Goal: Task Accomplishment & Management: Use online tool/utility

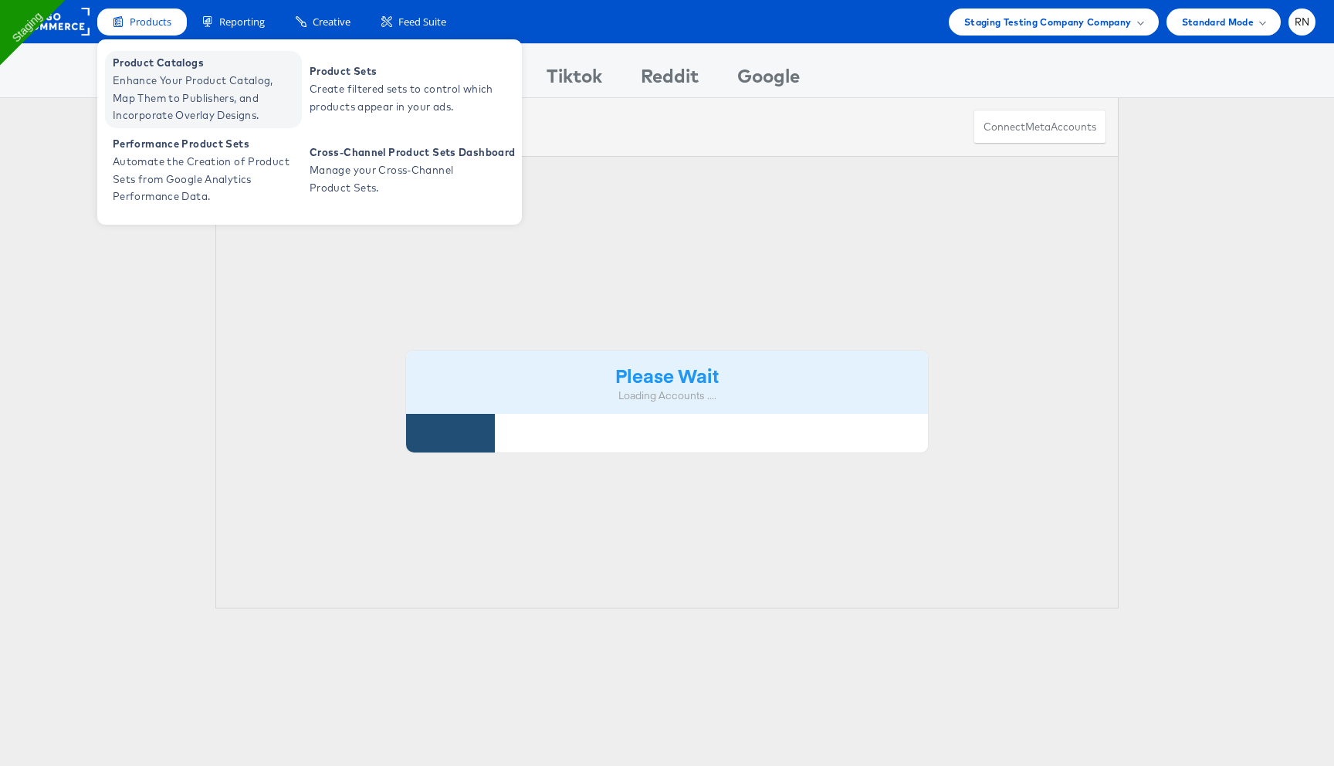
click at [170, 93] on span "Enhance Your Product Catalog, Map Them to Publishers, and Incorporate Overlay D…" at bounding box center [205, 98] width 185 height 53
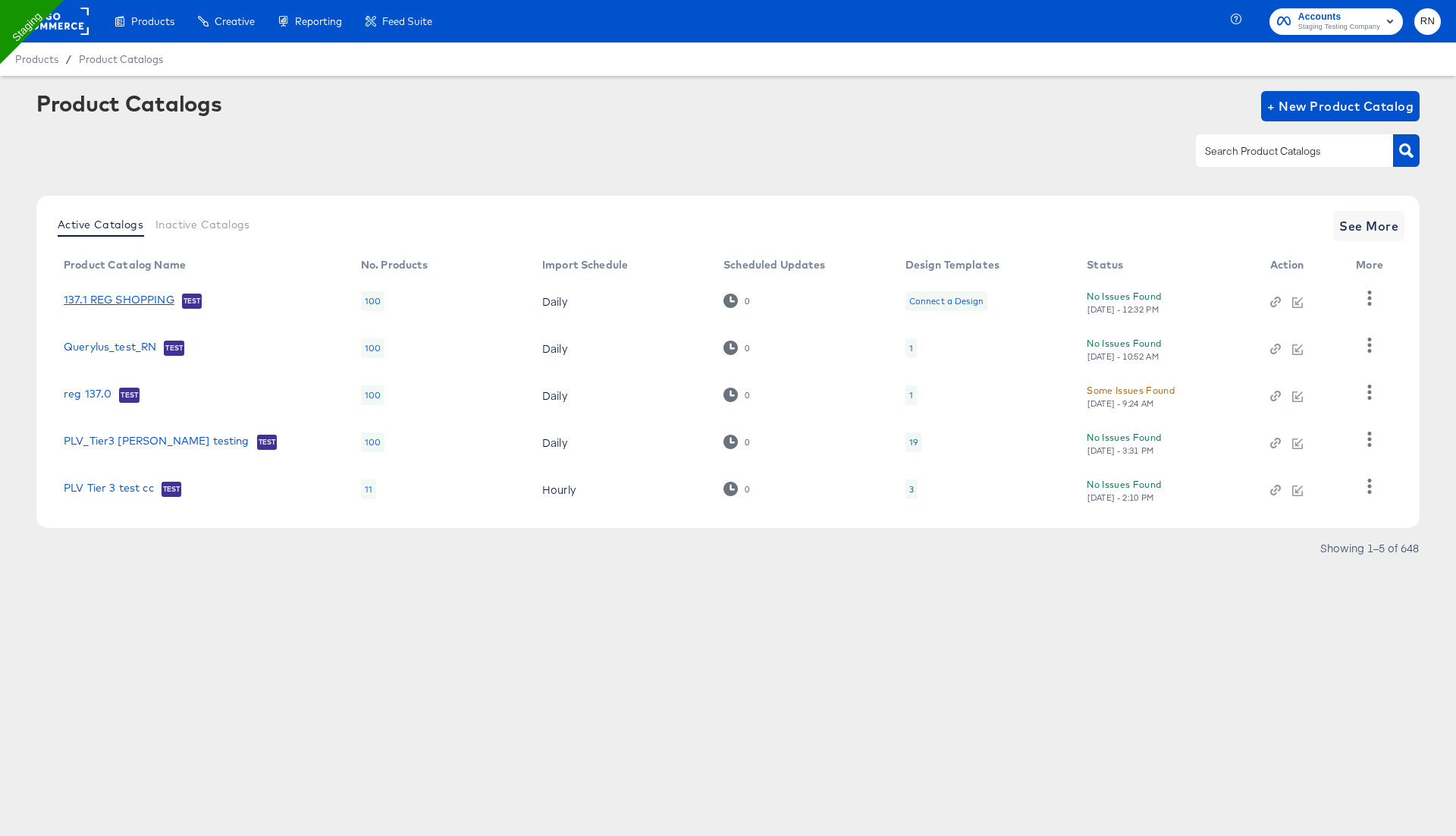
click at [149, 298] on link "137.1 REG SHOPPING" at bounding box center [119, 301] width 111 height 15
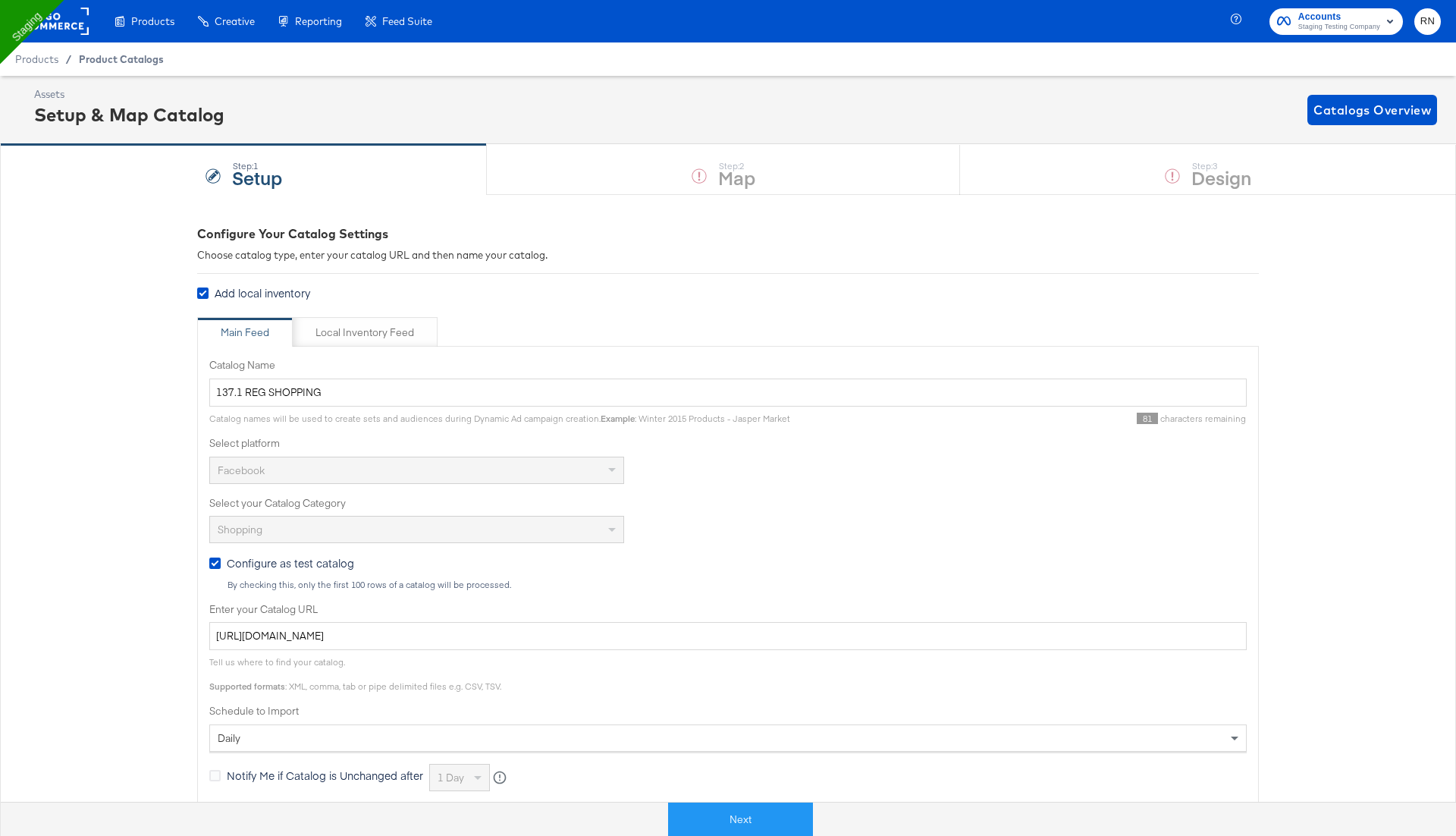
click at [91, 60] on span "Product Catalogs" at bounding box center [121, 59] width 84 height 12
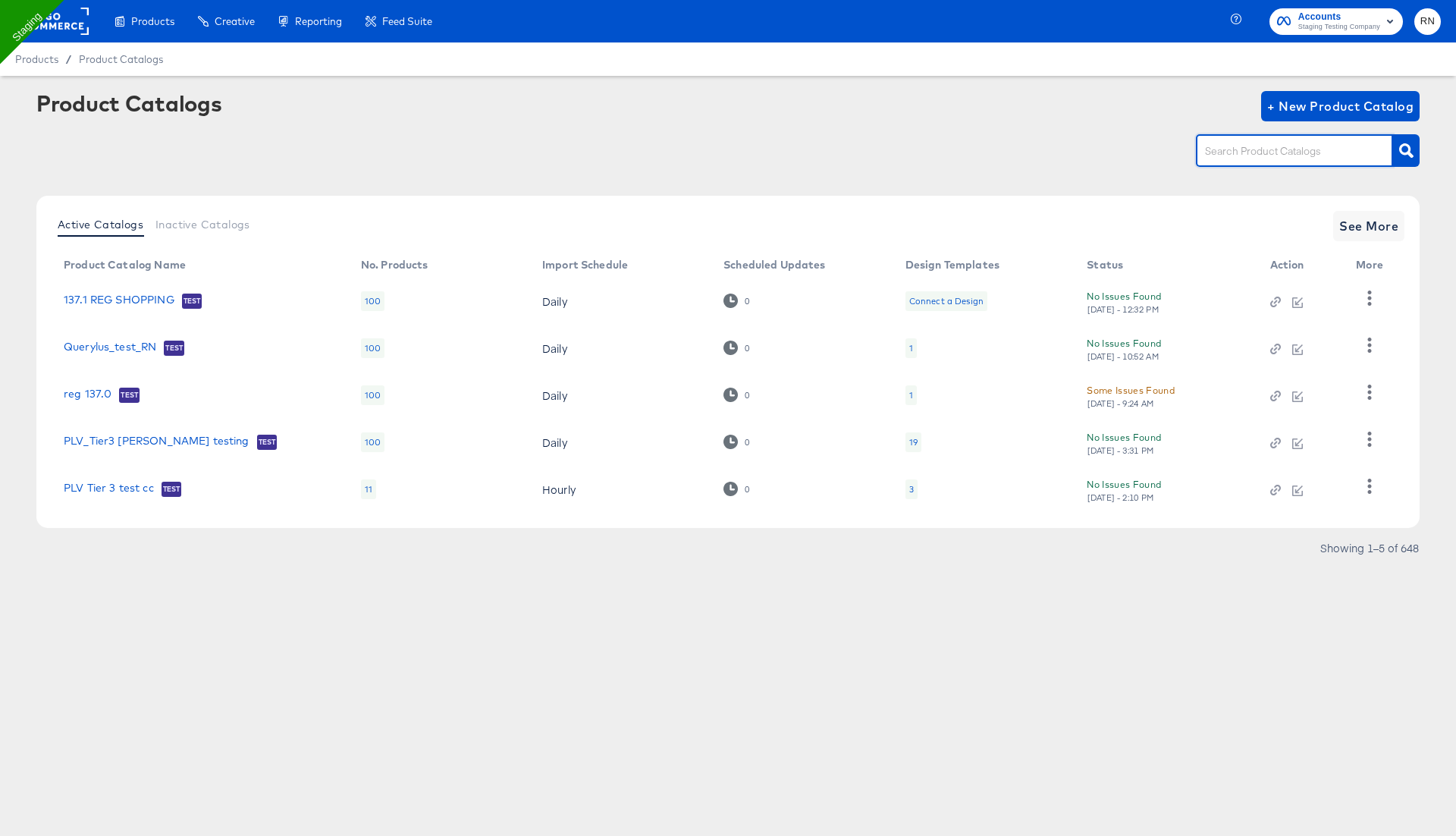
click at [1244, 160] on input "text" at bounding box center [1282, 151] width 161 height 18
type input "macy"
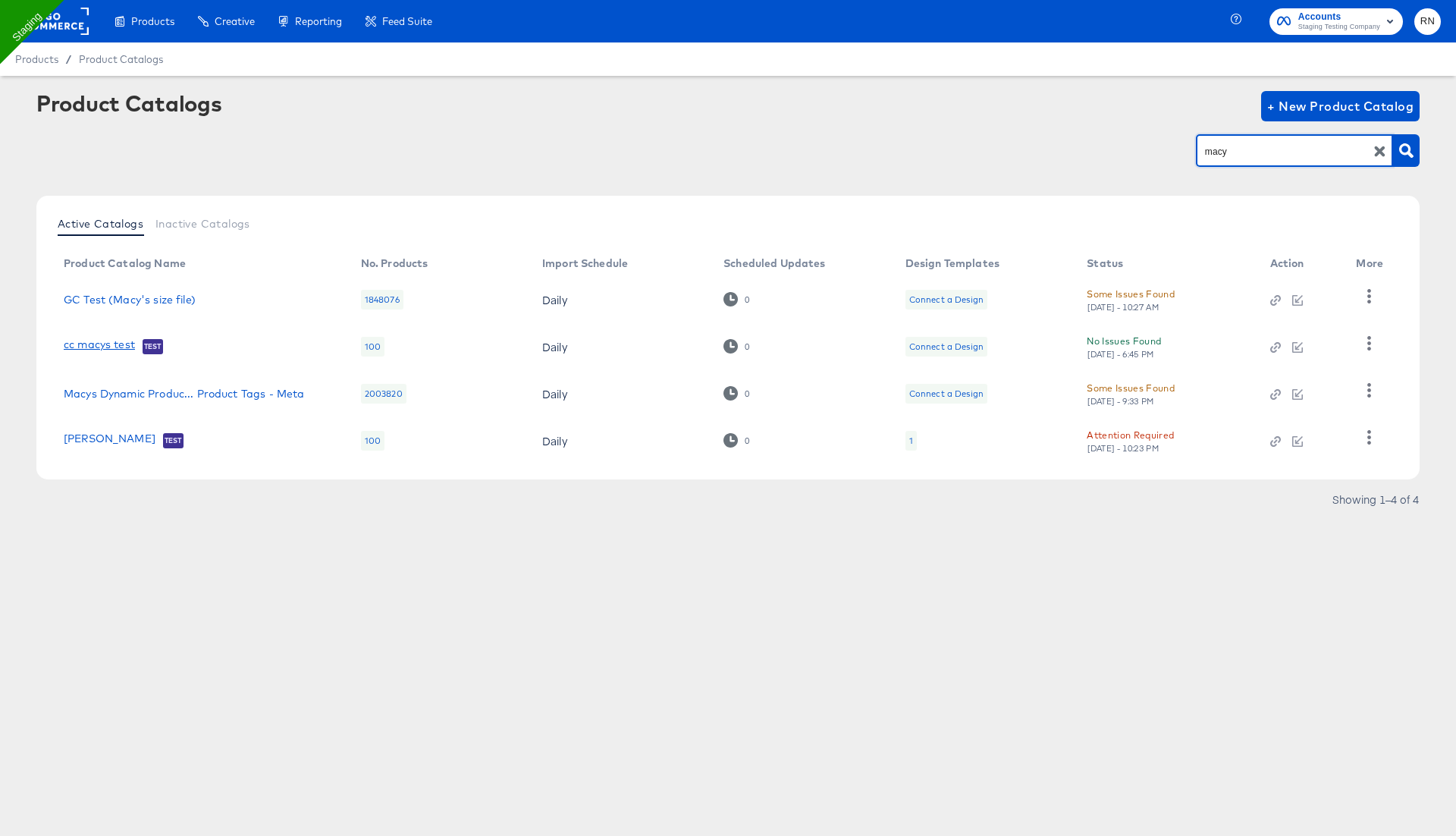
click at [119, 348] on link "cc macys test" at bounding box center [99, 345] width 72 height 15
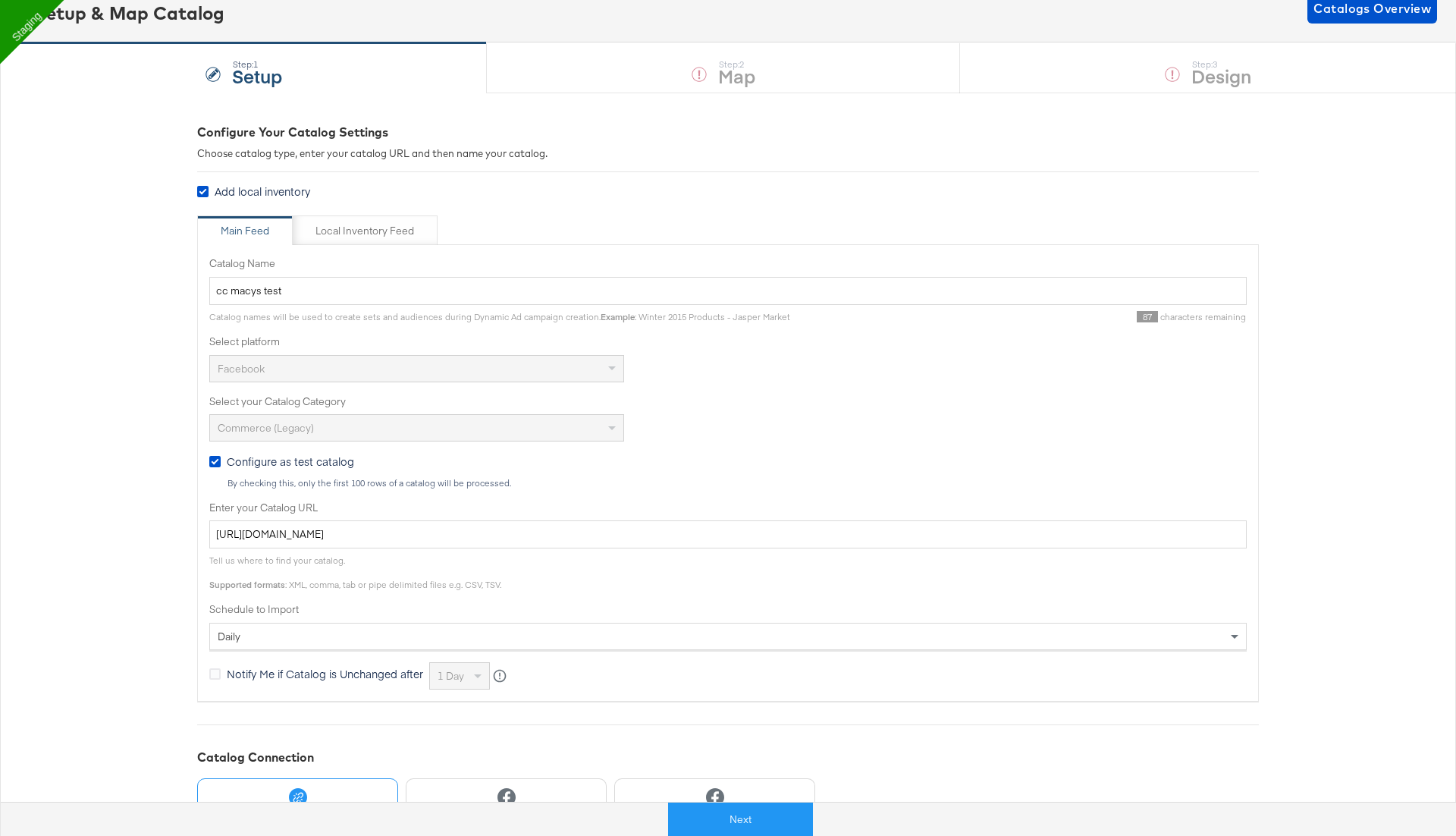
scroll to position [126, 0]
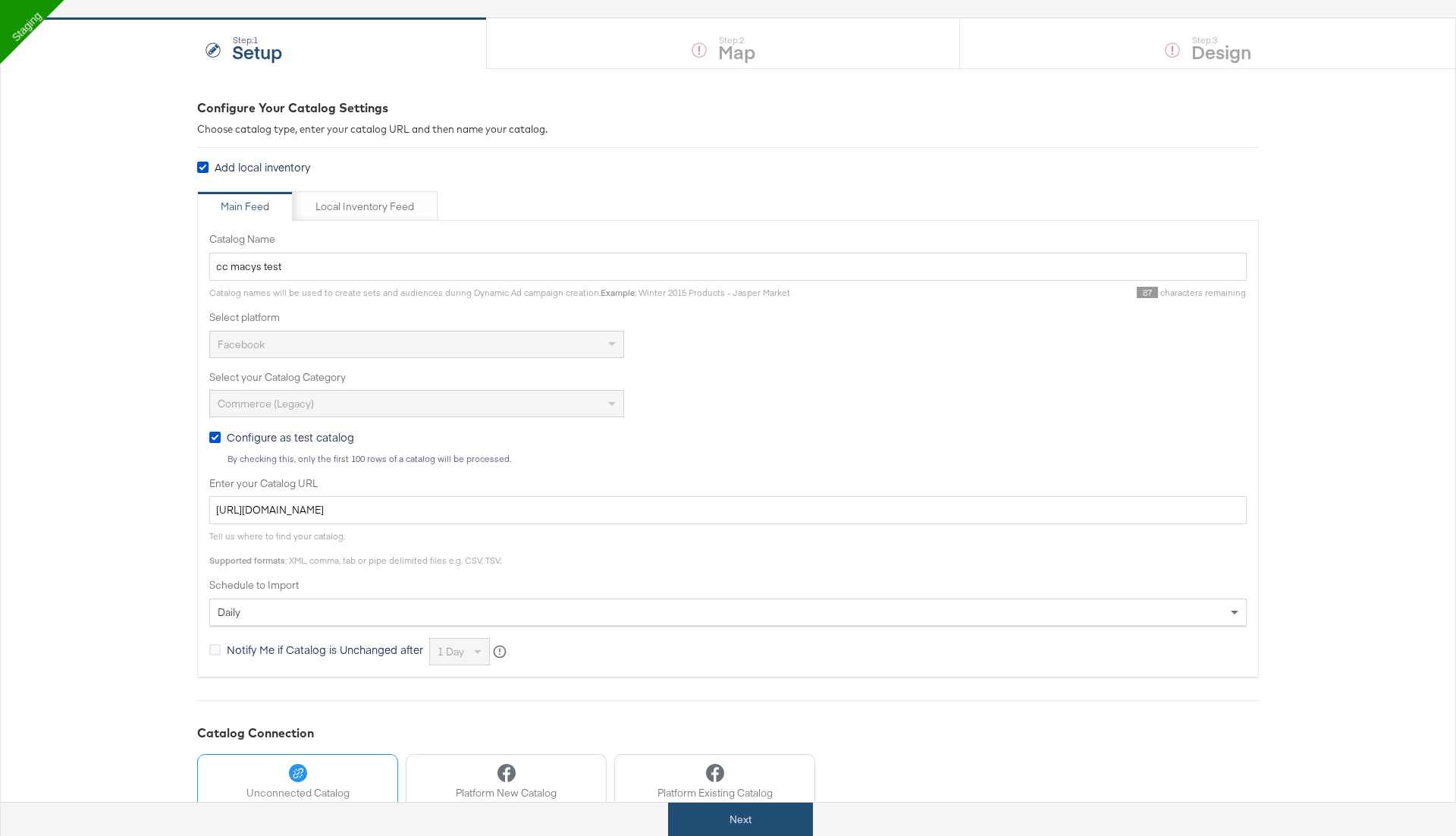
click at [754, 817] on button "Next" at bounding box center [739, 819] width 144 height 34
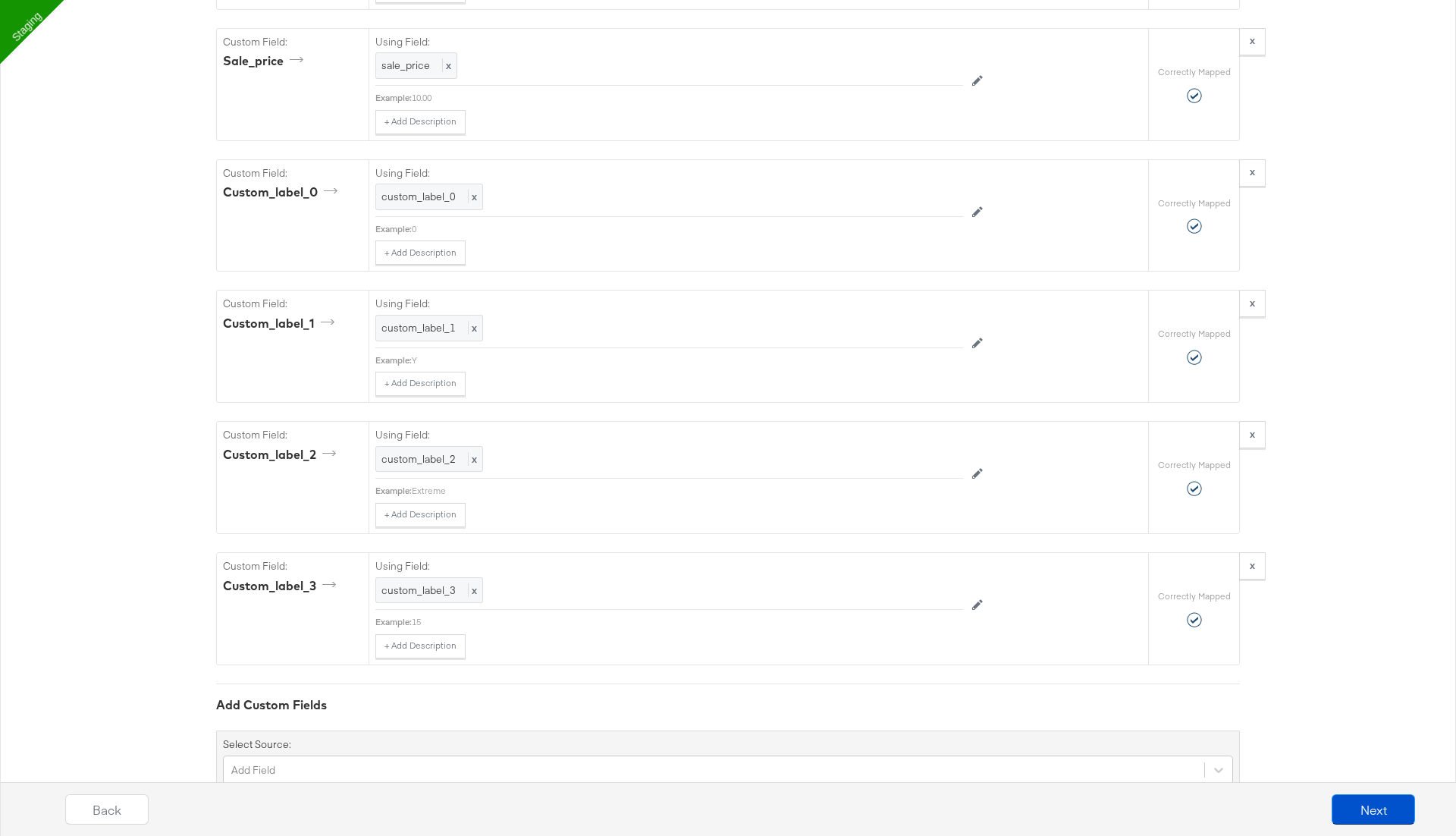
scroll to position [2595, 0]
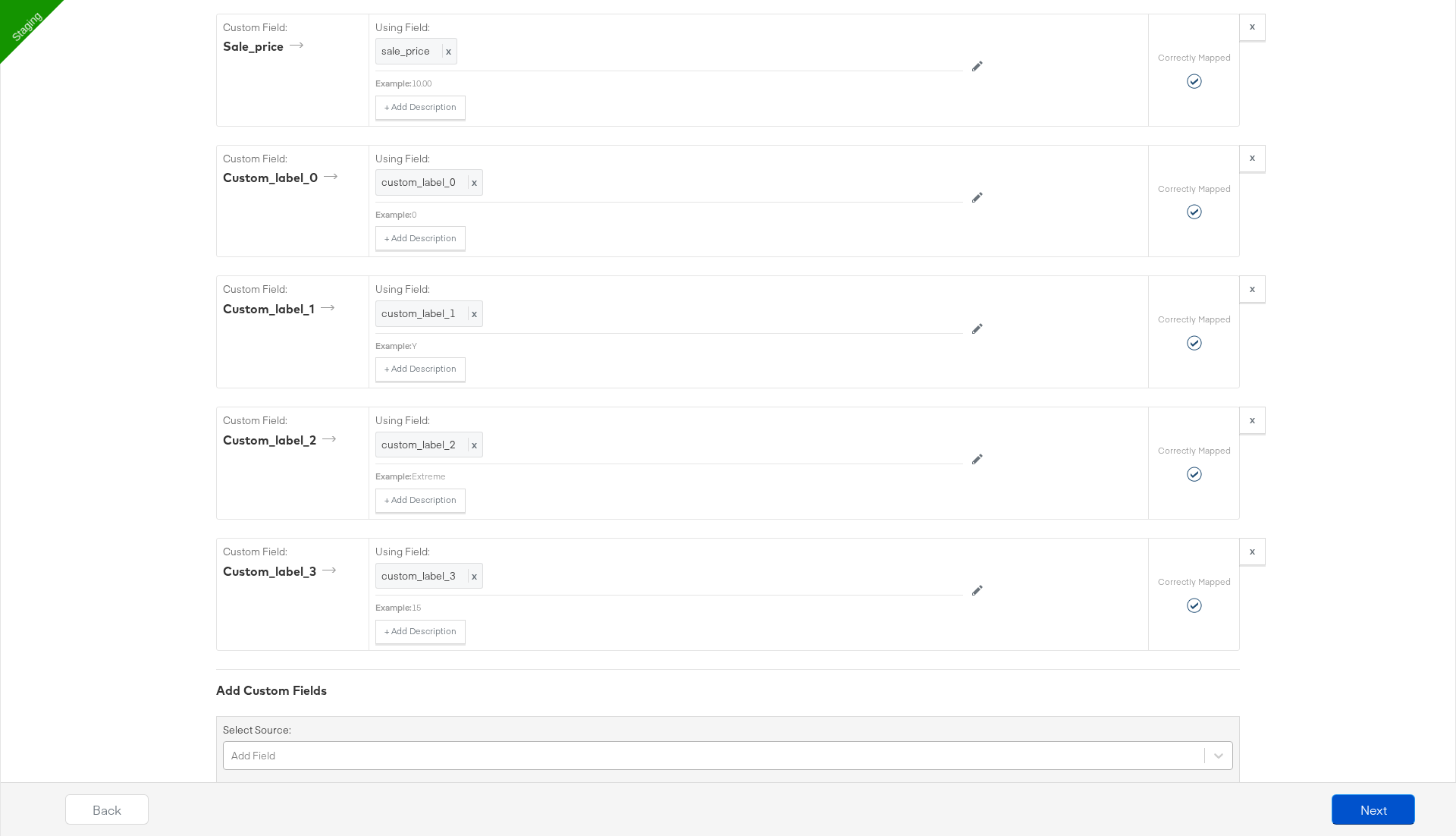
click at [374, 741] on div "Add Field" at bounding box center [728, 754] width 1009 height 28
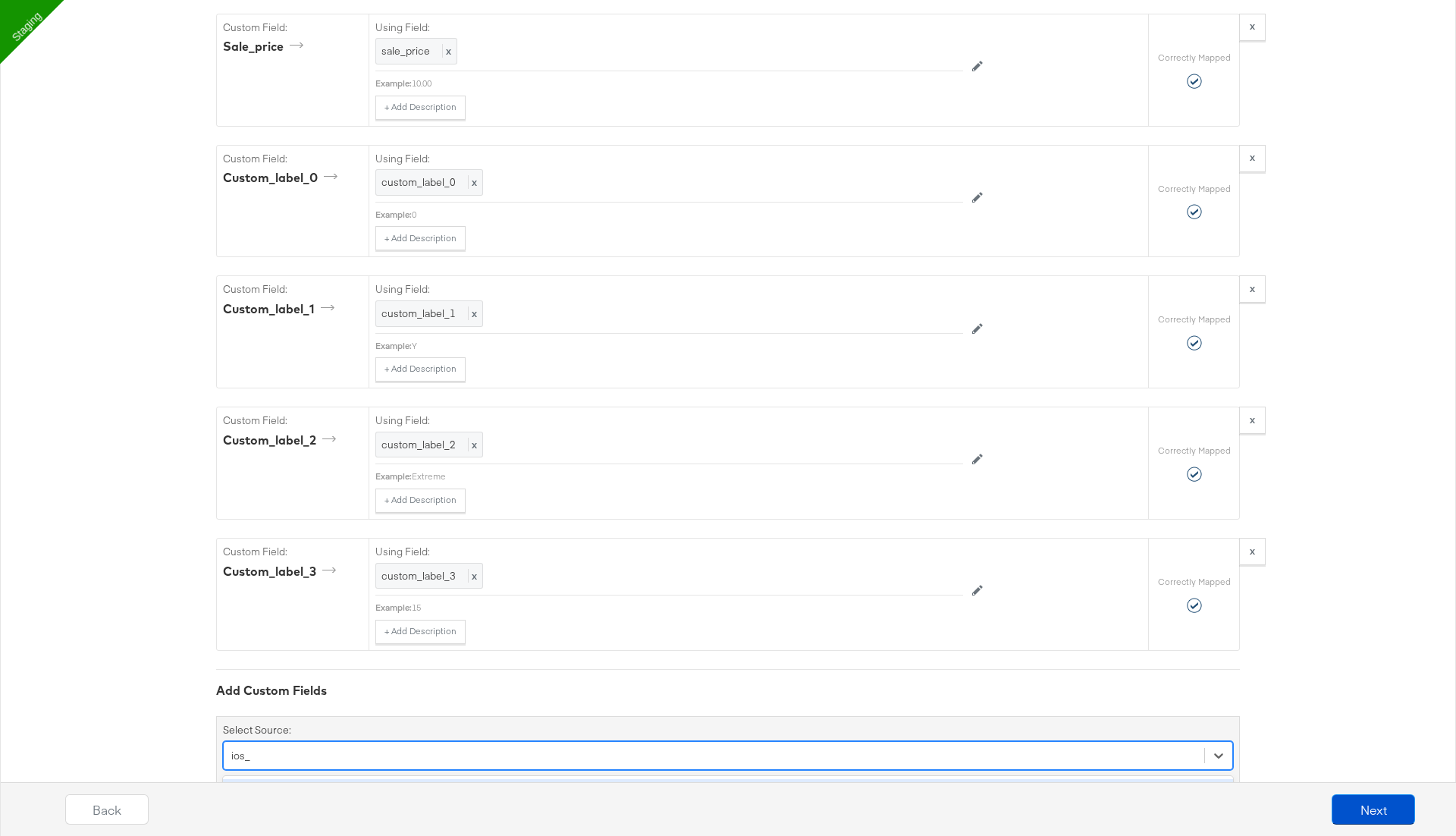
type input "ios_u"
click at [288, 779] on div "ios_url" at bounding box center [728, 792] width 1009 height 27
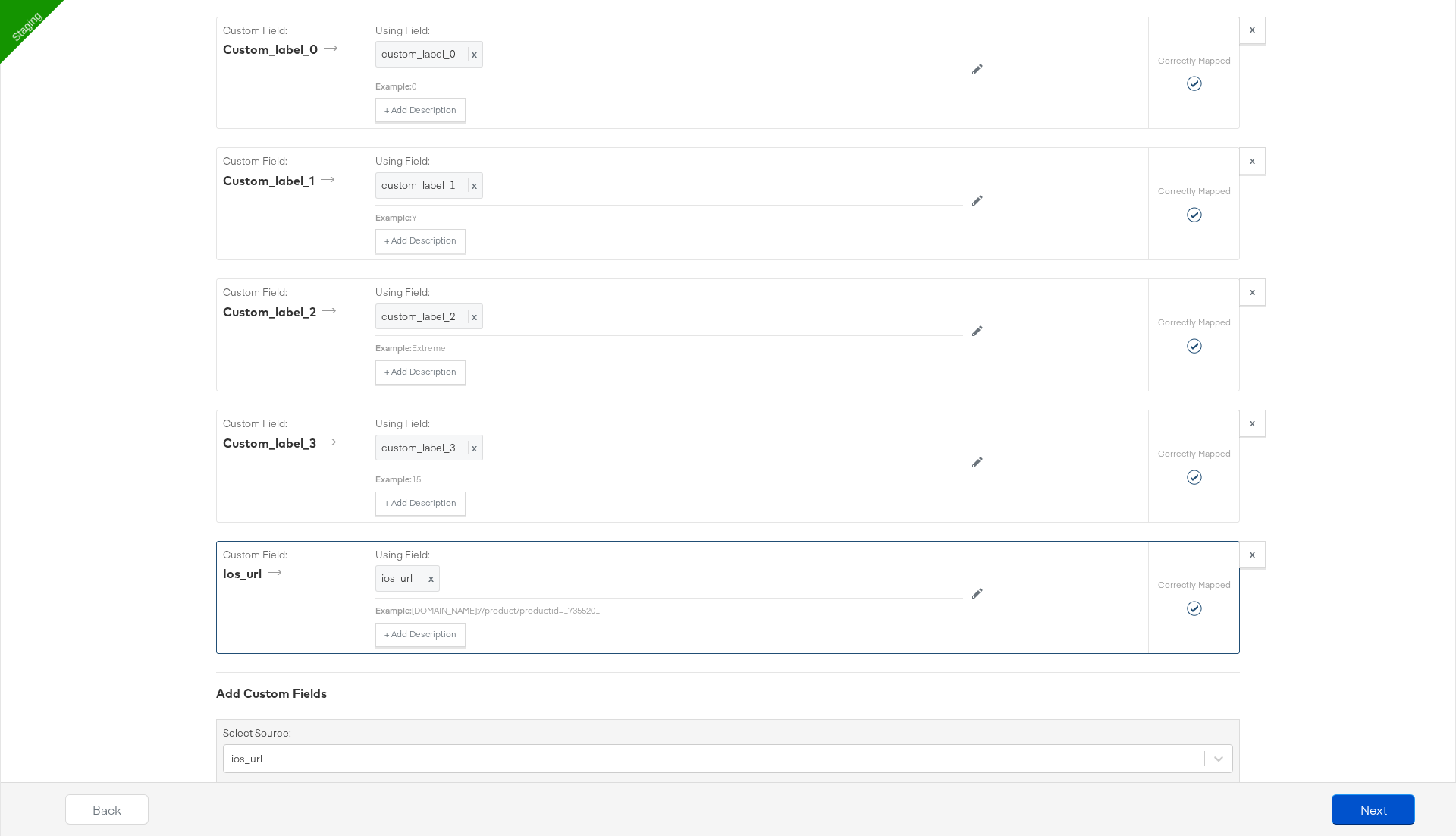
drag, startPoint x: 412, startPoint y: 571, endPoint x: 623, endPoint y: 571, distance: 211.0
click at [623, 604] on div "Example: com.macys.mobile://product/productid=17355201" at bounding box center [669, 610] width 587 height 12
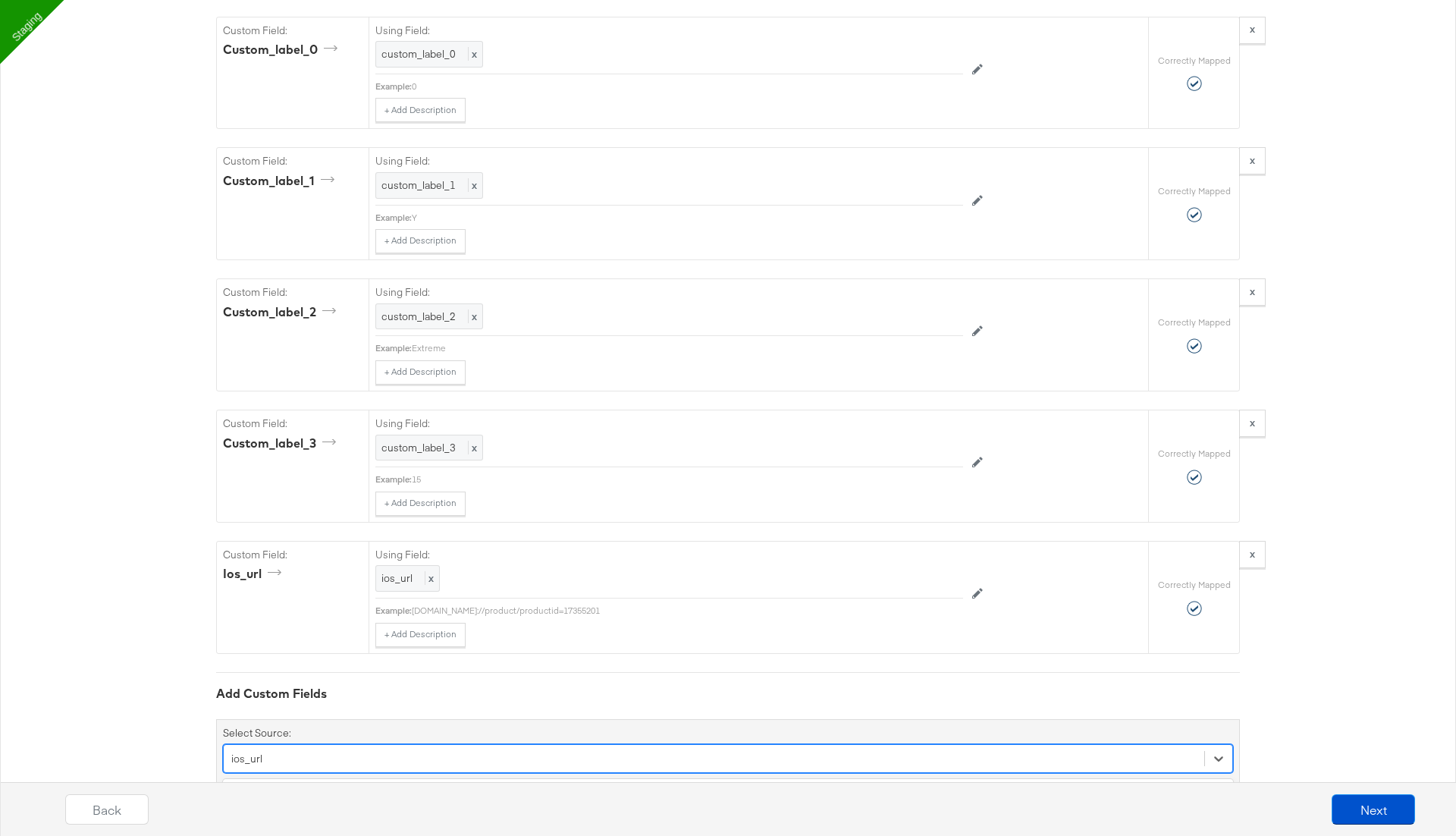
scroll to position [2853, 0]
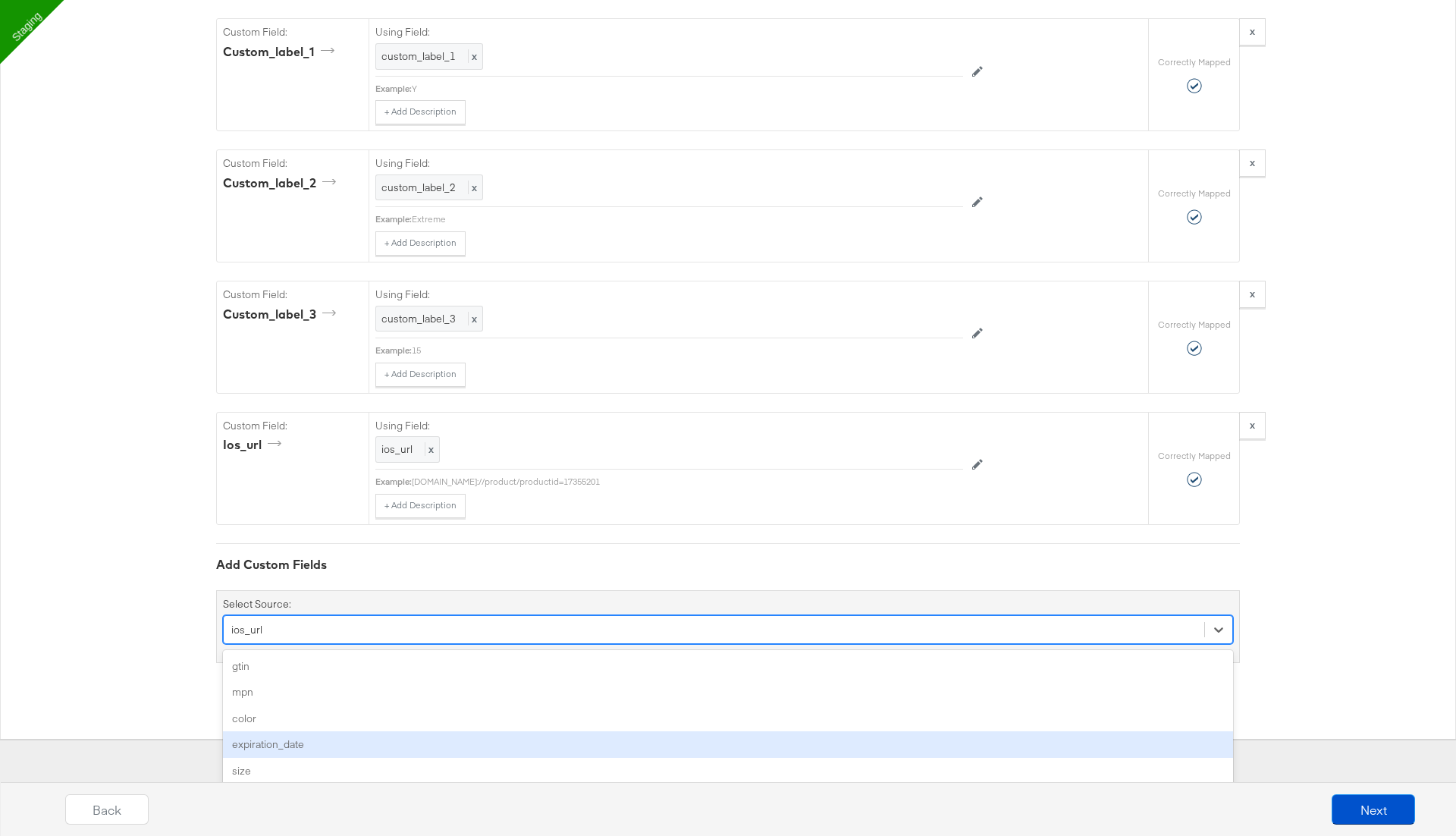
click at [286, 644] on div "option ios_url, selected. option expiration_date focused, 4 of 51. 51 results a…" at bounding box center [728, 629] width 1009 height 28
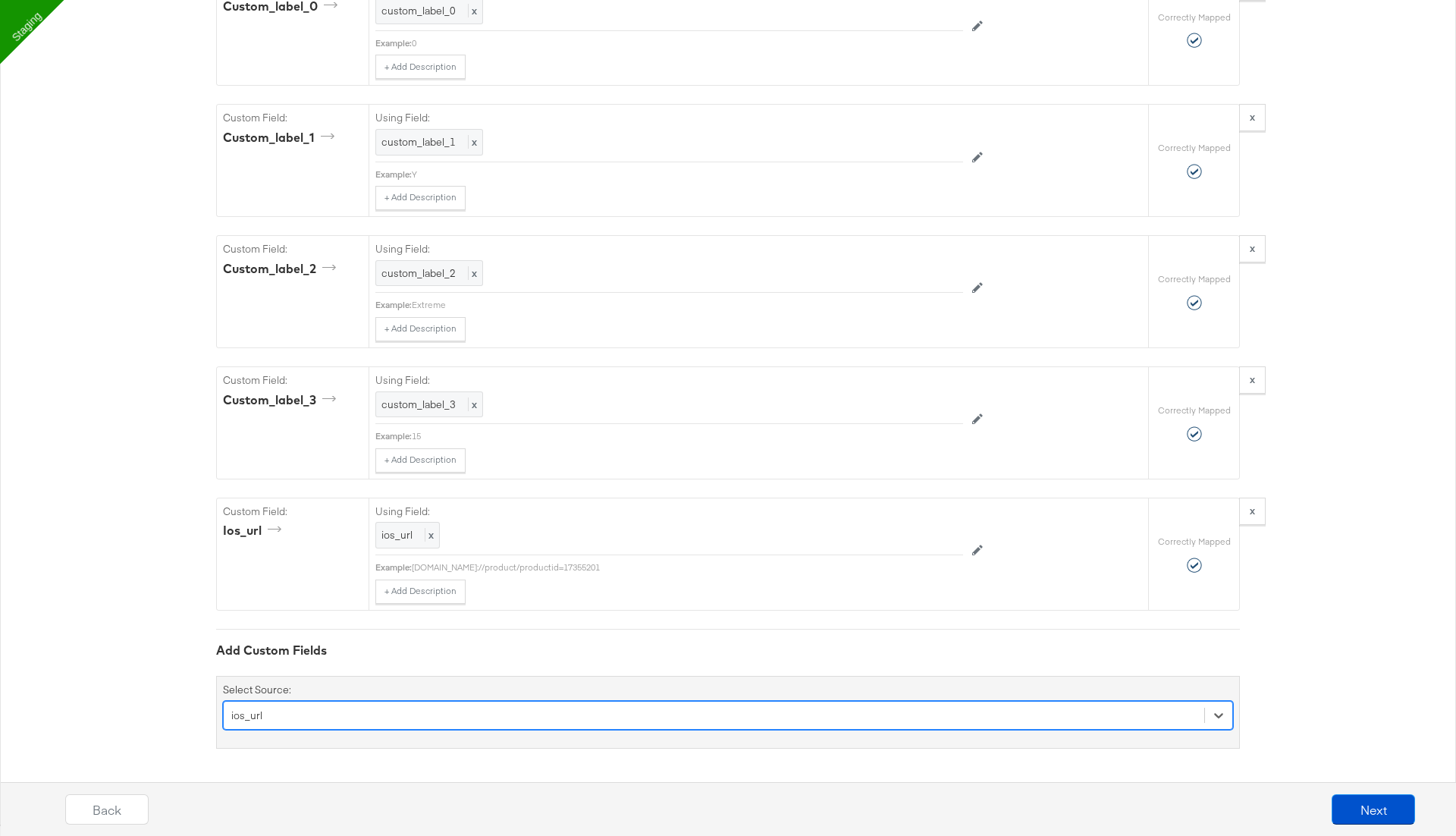
click at [315, 717] on div "option ios_url, selected. Select is focused ,type to refine list, press Down to…" at bounding box center [728, 714] width 1009 height 28
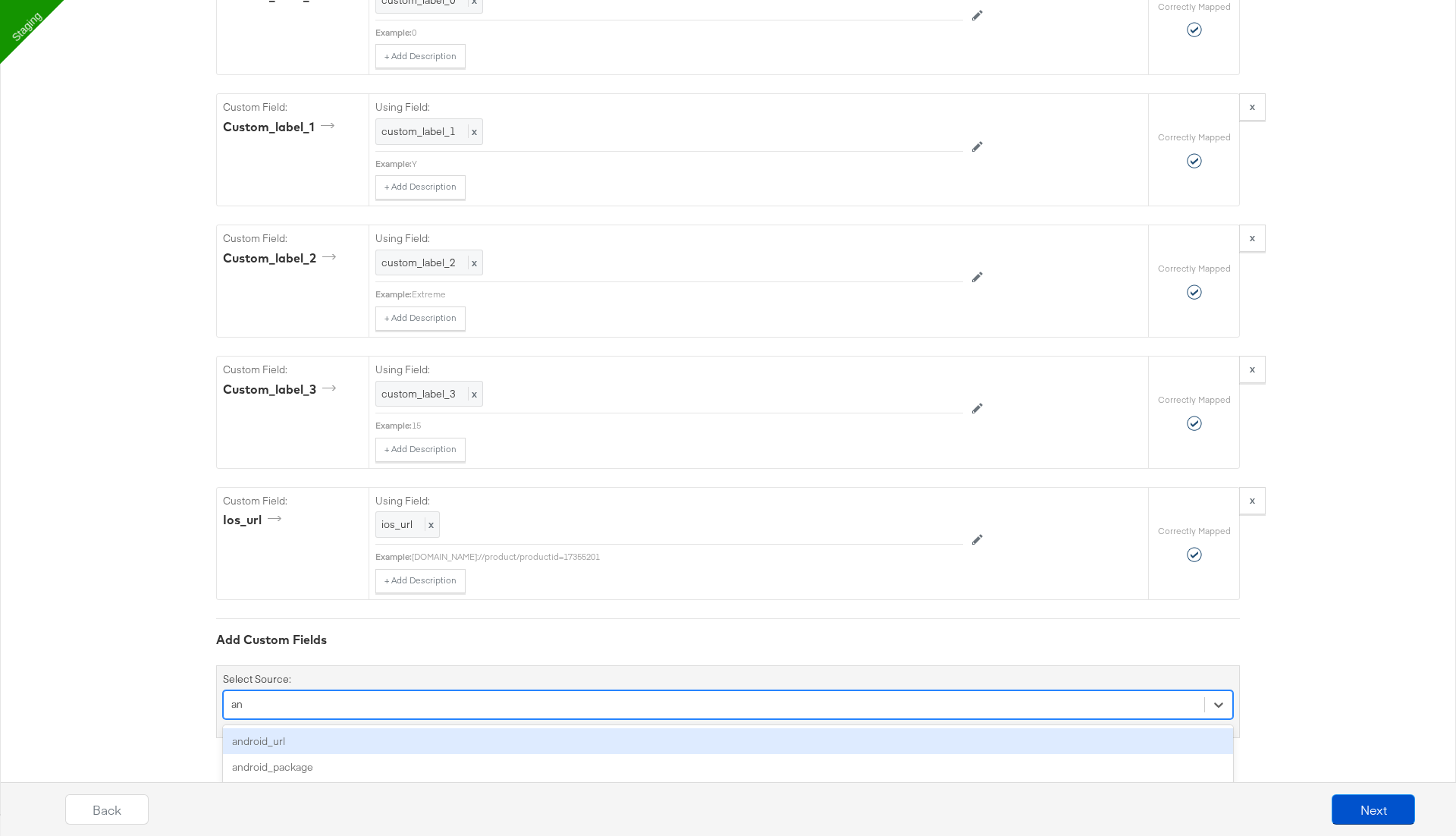
scroll to position [2736, 0]
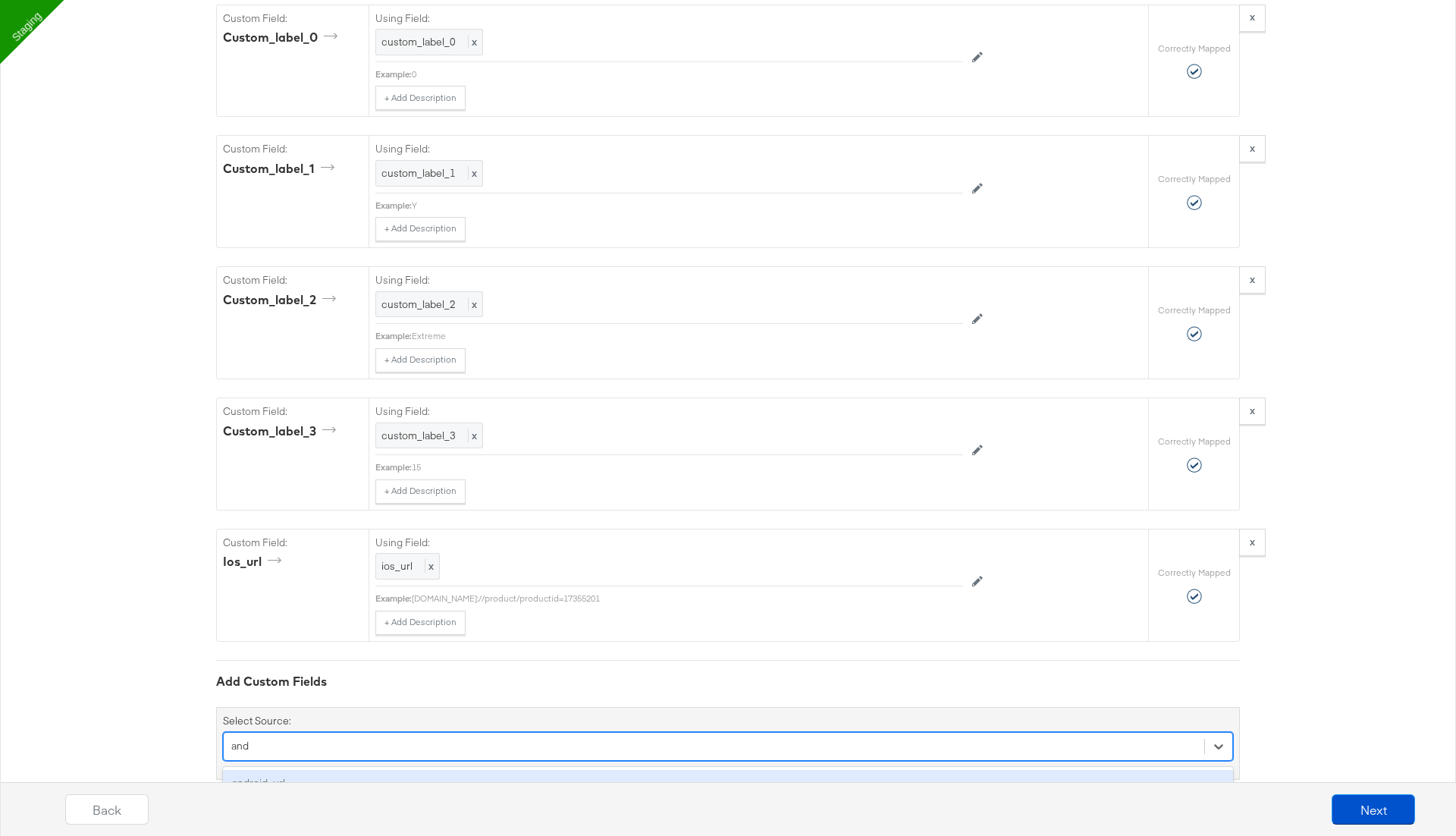
type input "andr"
click at [309, 770] on div "android_url" at bounding box center [728, 783] width 1009 height 27
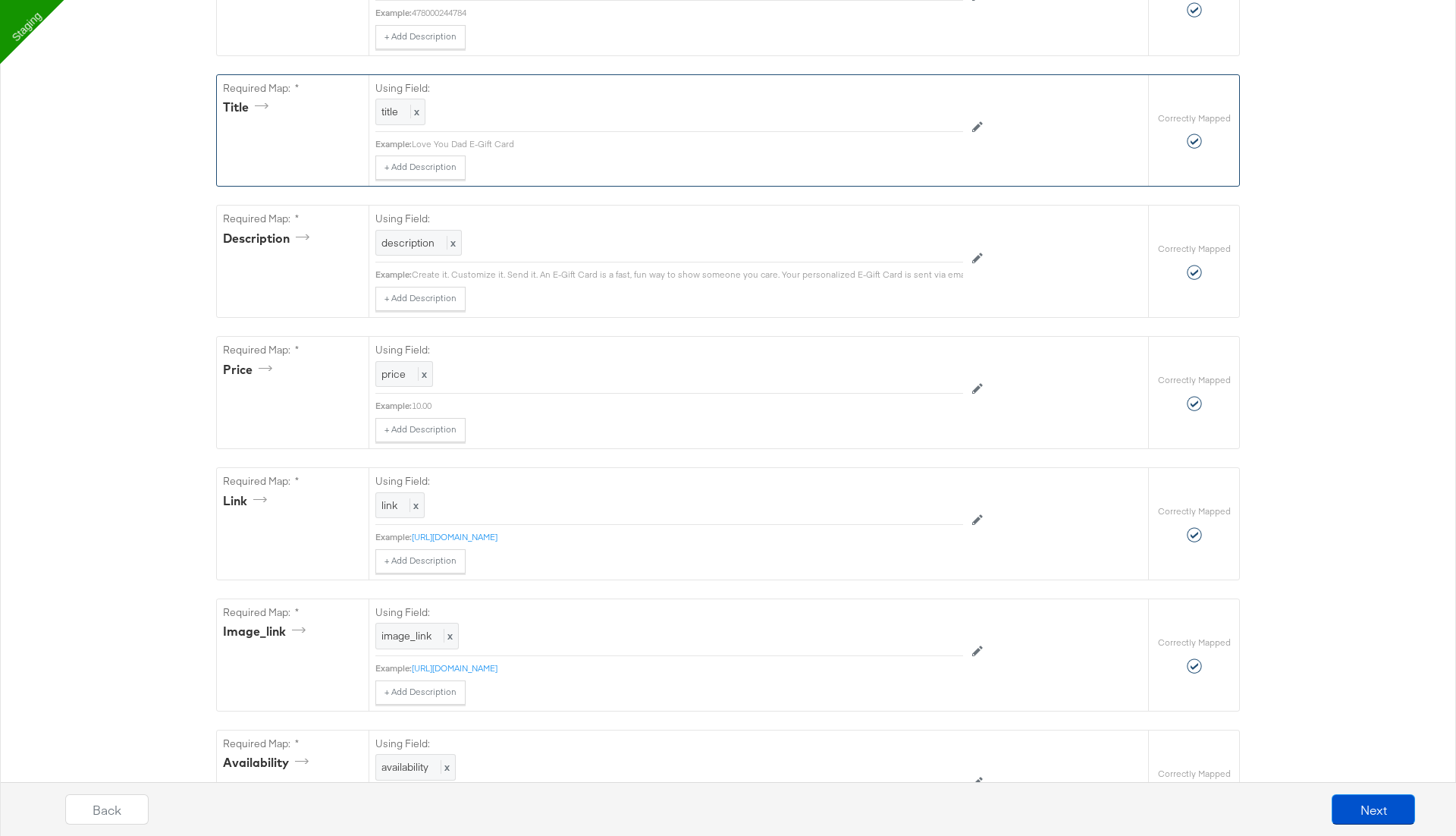
scroll to position [0, 0]
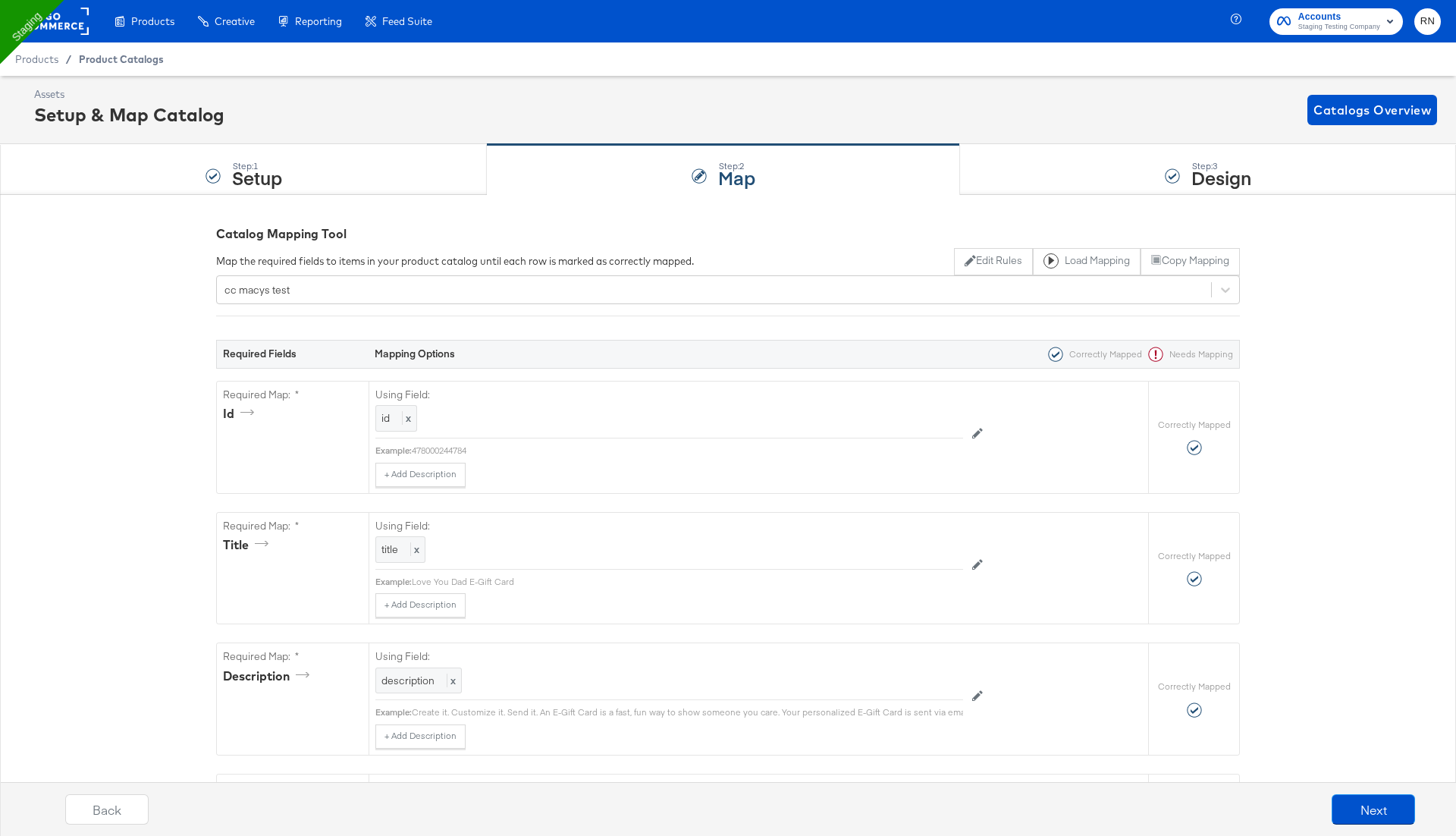
click at [110, 57] on span "Product Catalogs" at bounding box center [121, 59] width 84 height 12
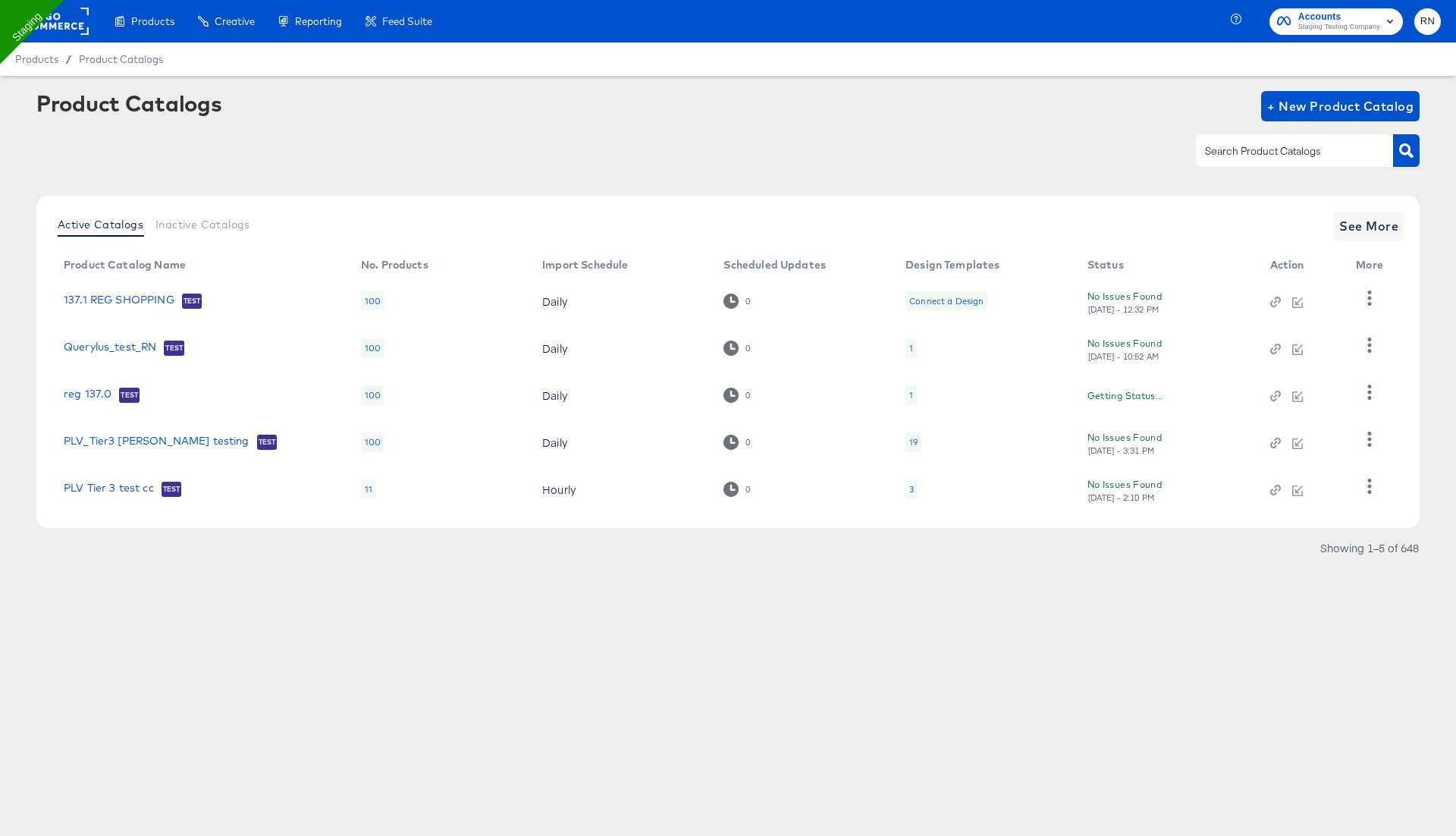
click at [68, 21] on rect at bounding box center [53, 22] width 70 height 28
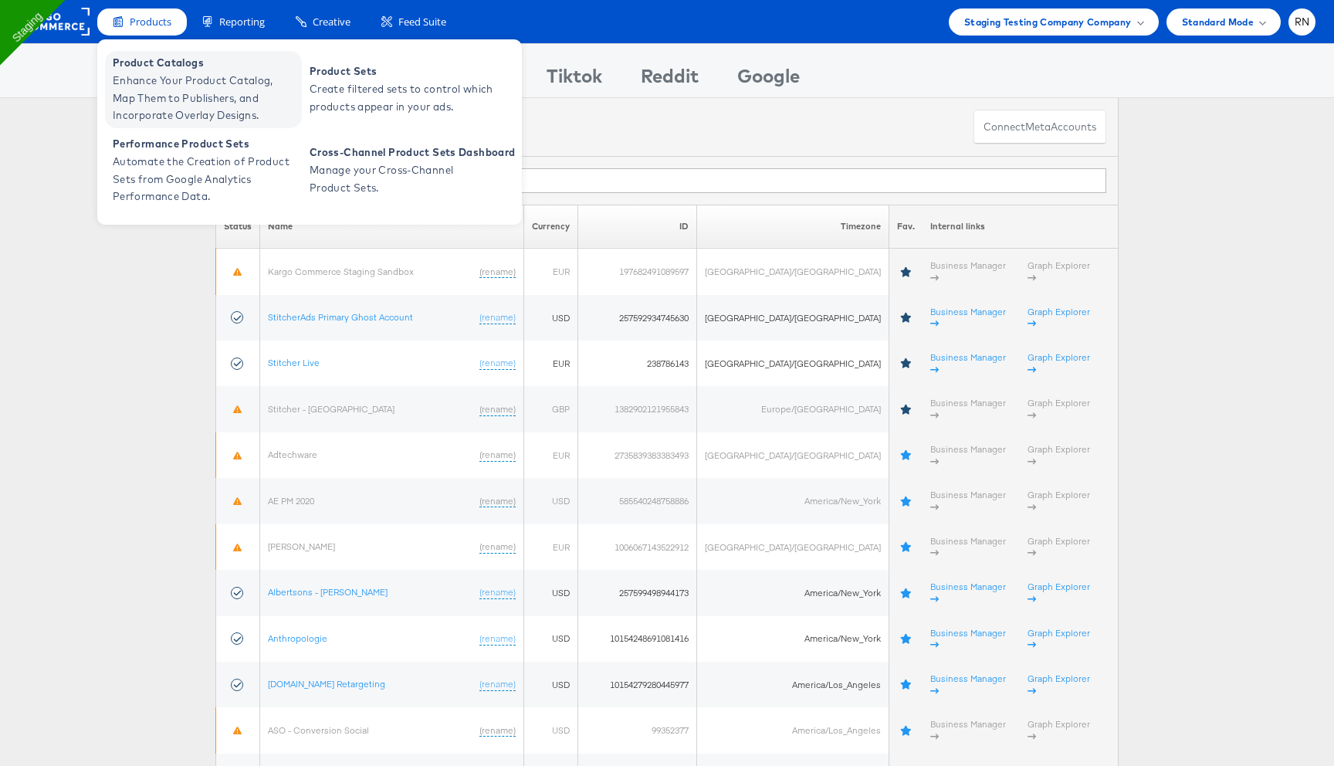
click at [199, 84] on span "Enhance Your Product Catalog, Map Them to Publishers, and Incorporate Overlay D…" at bounding box center [205, 98] width 185 height 53
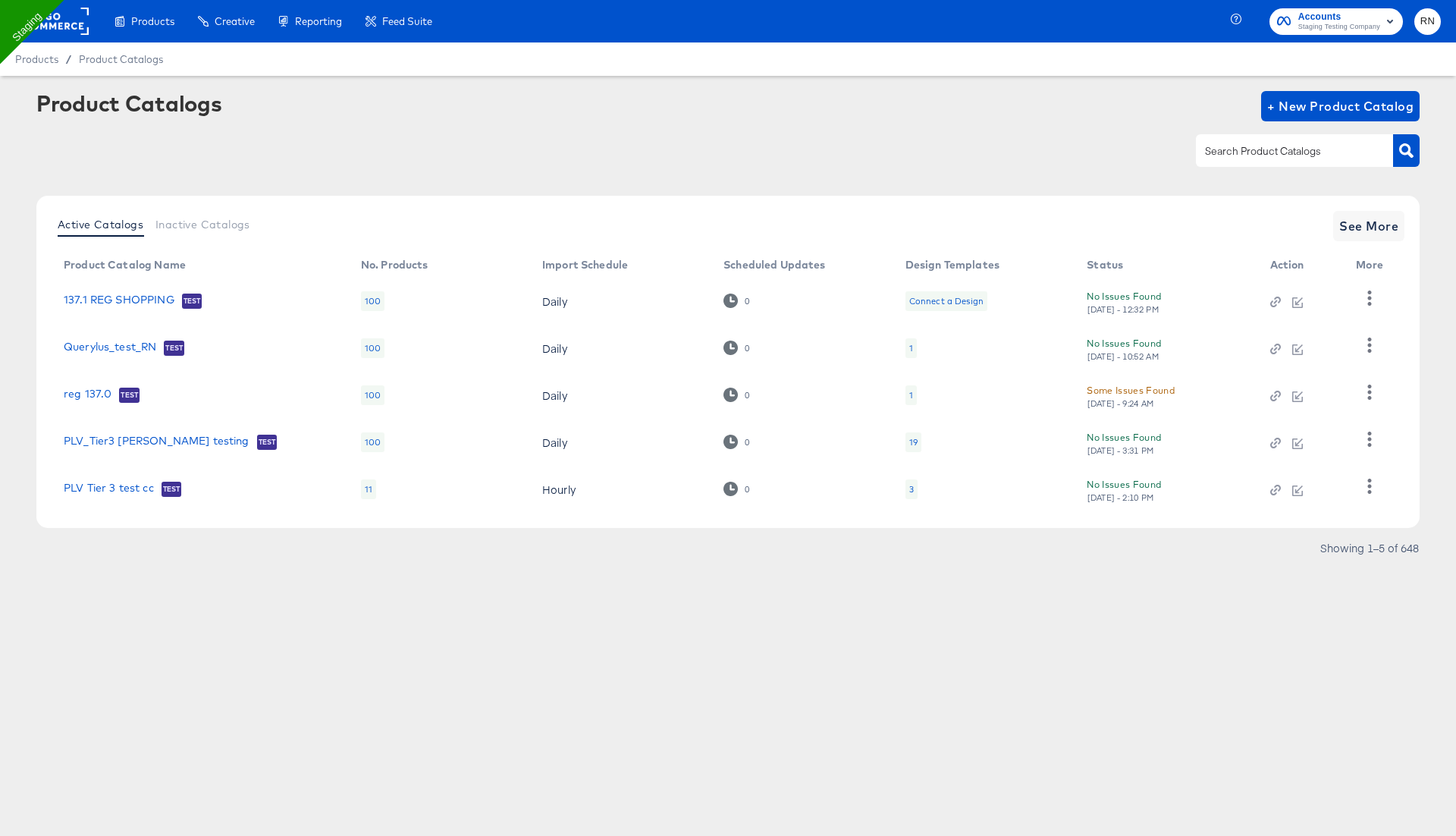
click at [1236, 158] on input "text" at bounding box center [1282, 151] width 161 height 18
type input "macy"
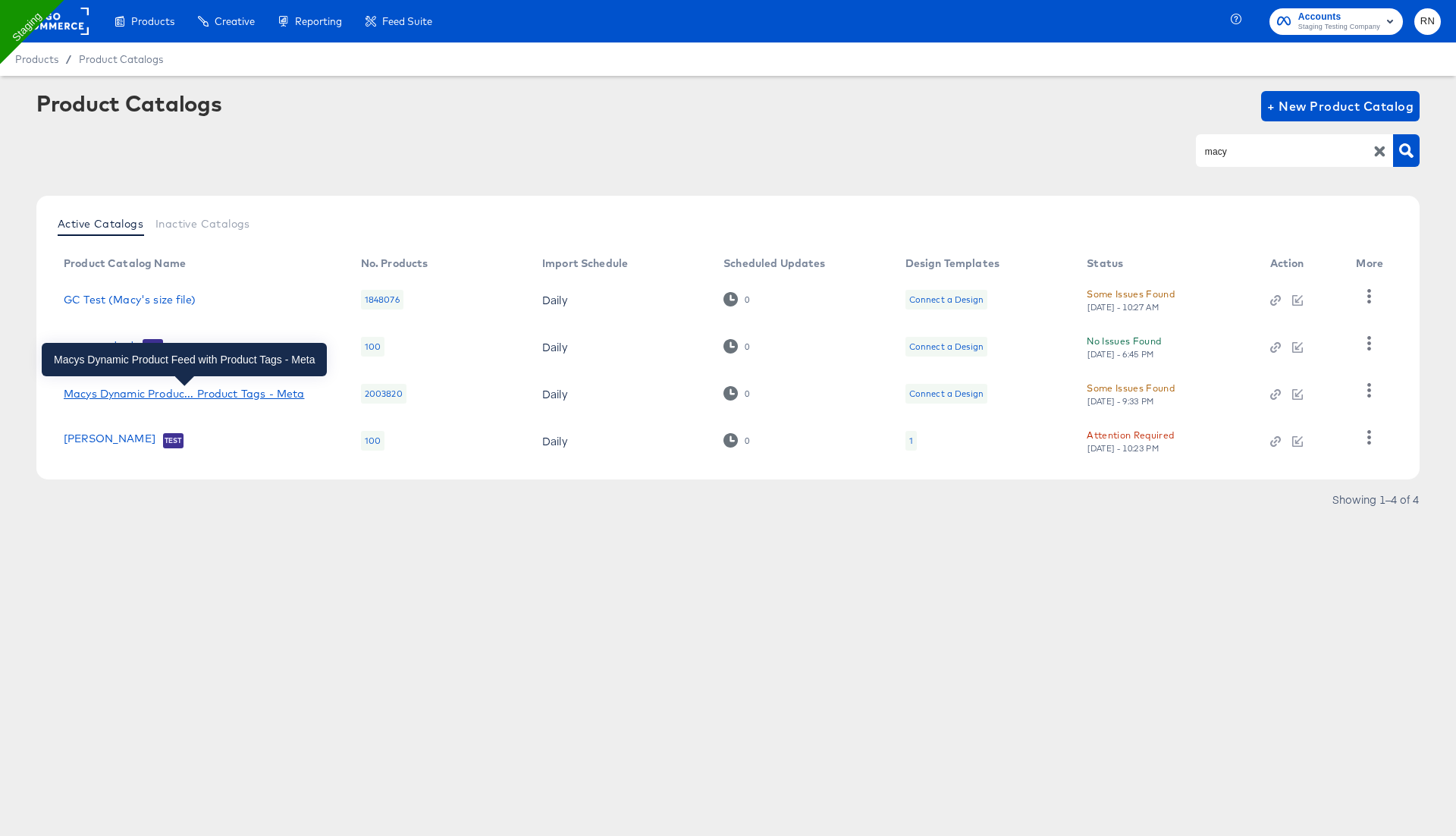
click at [272, 395] on div "Macys Dynamic Produc... Product Tags - Meta" at bounding box center [184, 394] width 241 height 12
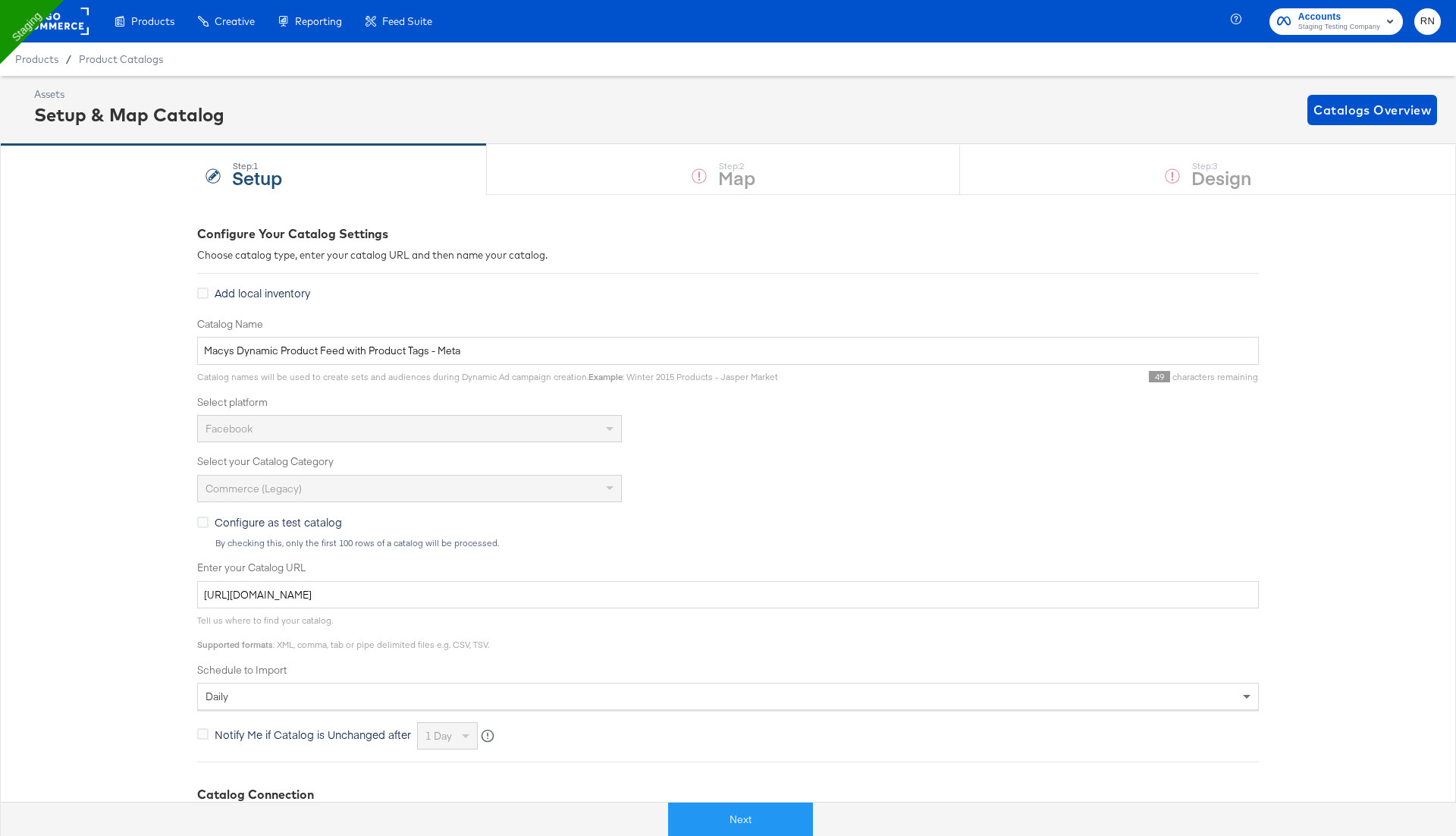
click at [718, 800] on div "Next" at bounding box center [739, 813] width 1456 height 45
click at [715, 809] on button "Next" at bounding box center [739, 819] width 144 height 34
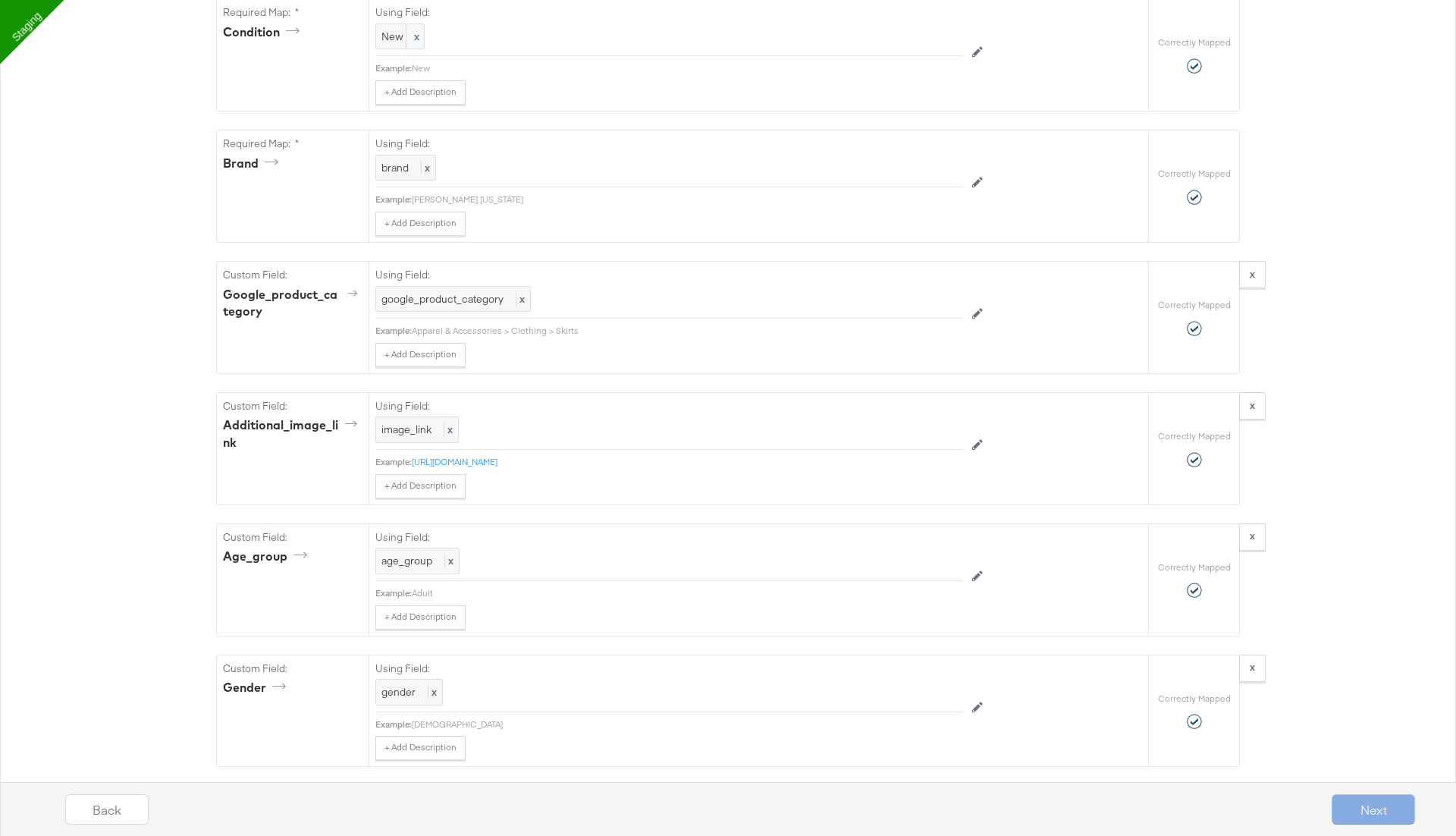
scroll to position [2129, 0]
